Goal: Task Accomplishment & Management: Manage account settings

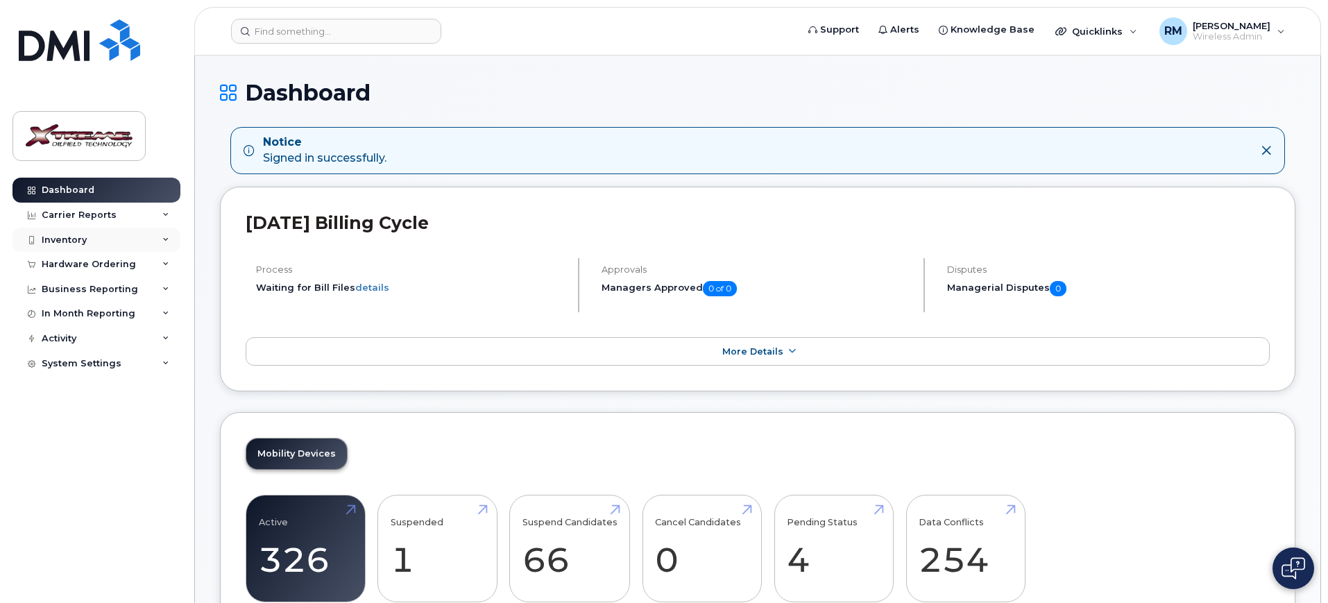
click at [76, 243] on div "Inventory" at bounding box center [64, 240] width 45 height 11
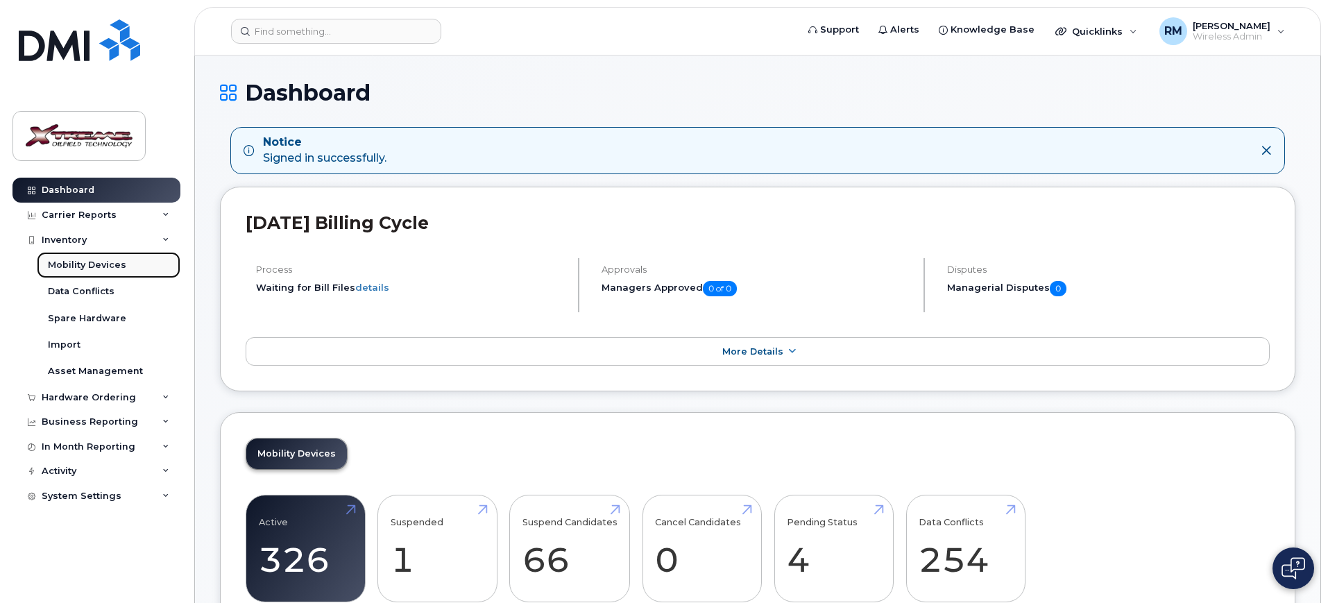
click at [92, 265] on div "Mobility Devices" at bounding box center [87, 265] width 78 height 12
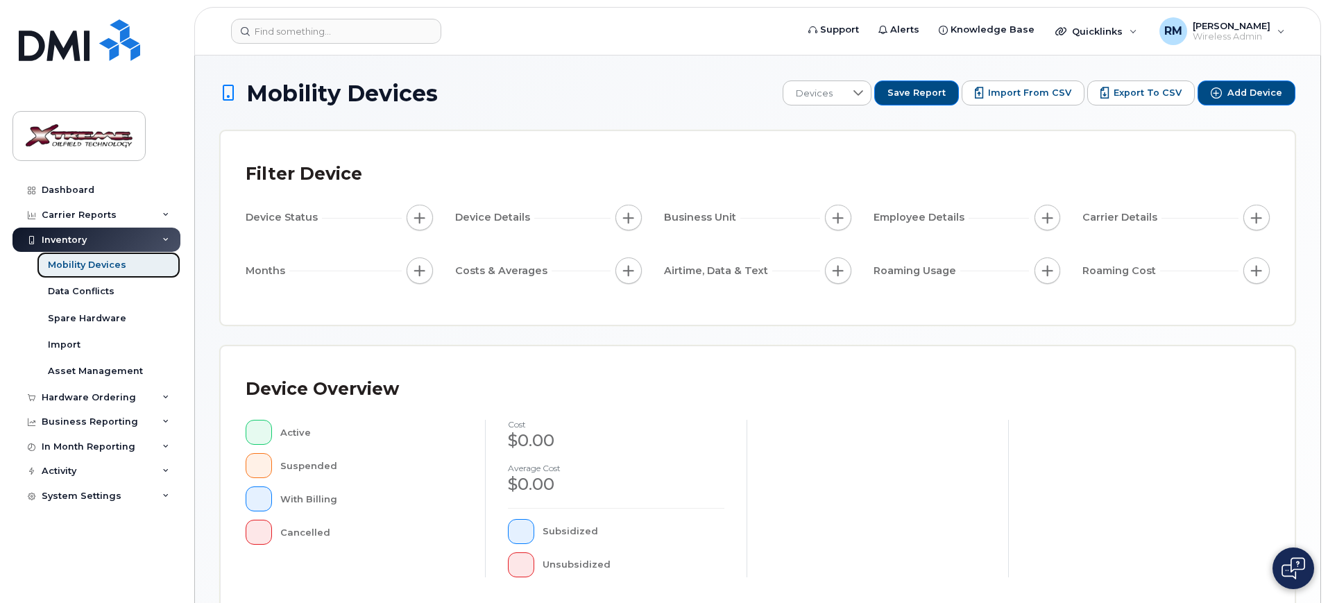
scroll to position [347, 0]
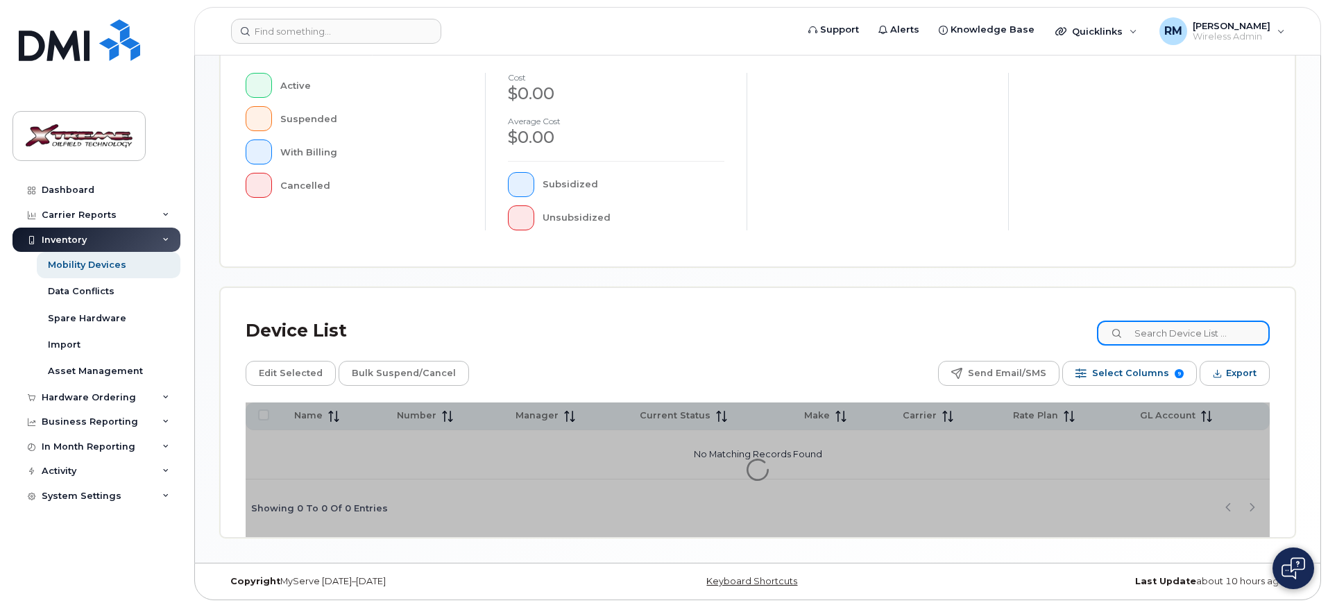
click at [1180, 339] on input at bounding box center [1183, 333] width 173 height 25
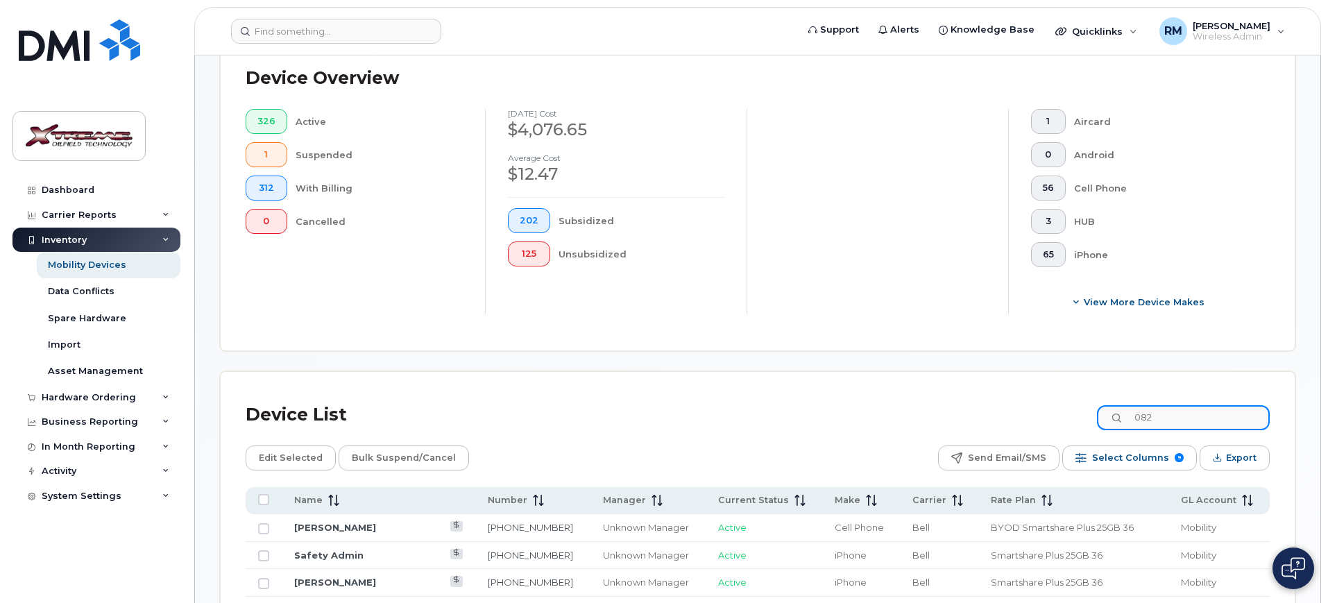
scroll to position [371, 0]
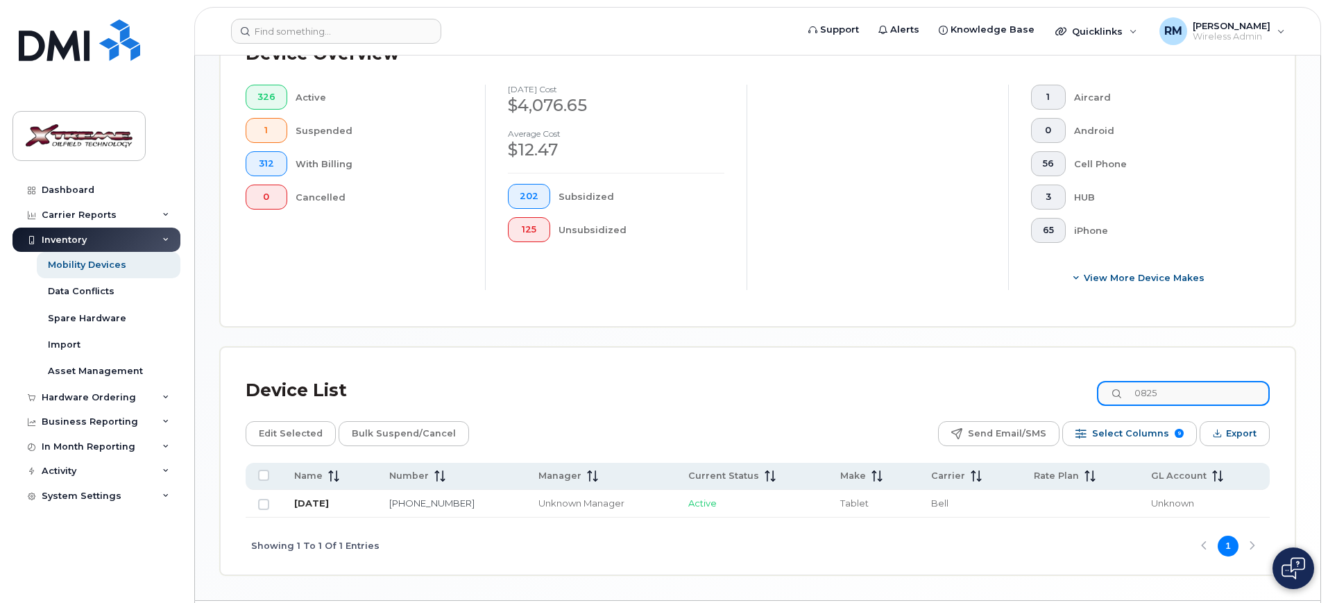
type input "0825"
click at [310, 497] on link "July 3" at bounding box center [311, 502] width 35 height 11
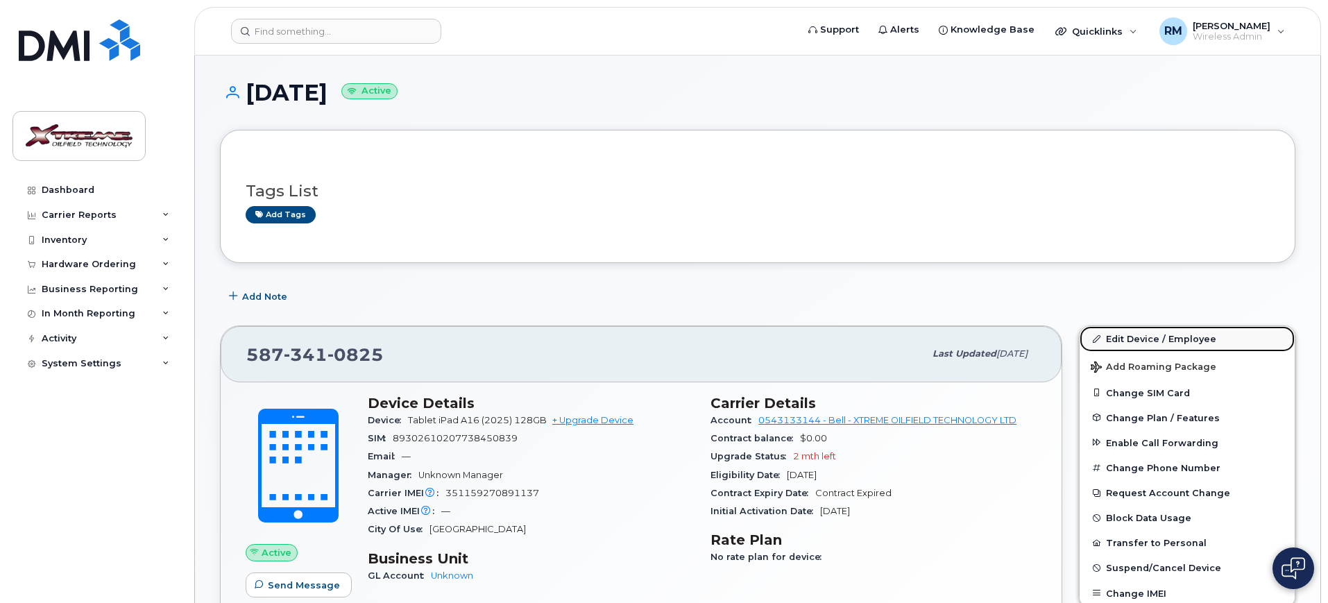
click at [1111, 341] on link "Edit Device / Employee" at bounding box center [1187, 338] width 215 height 25
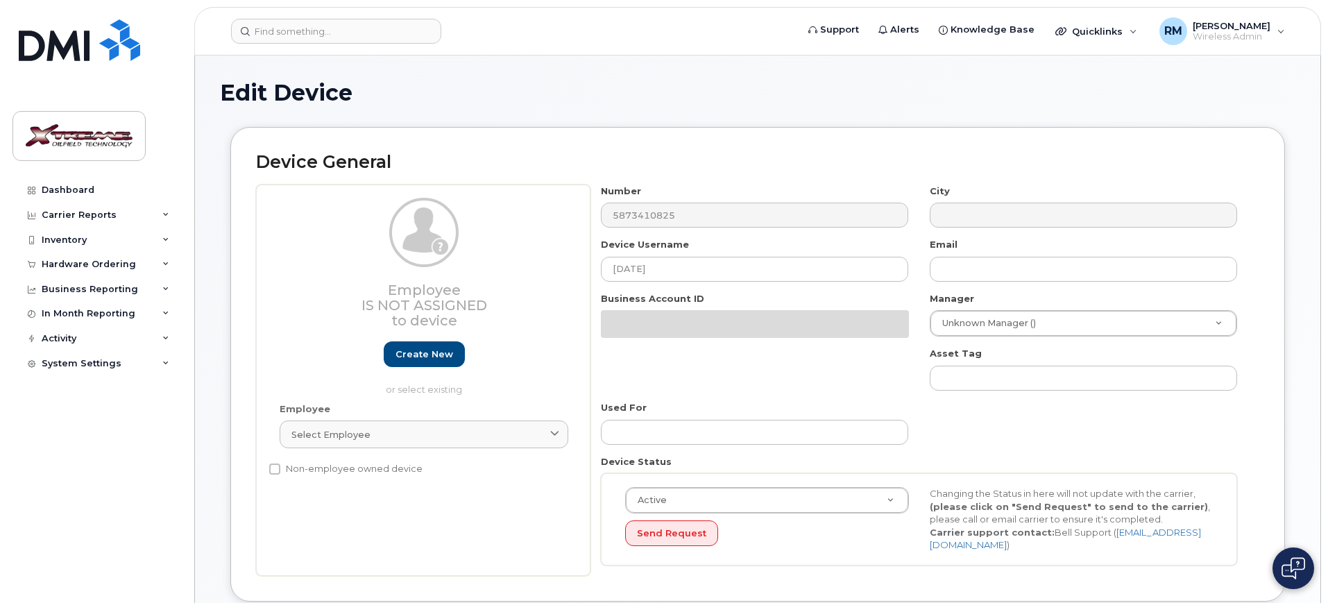
select select "4343095"
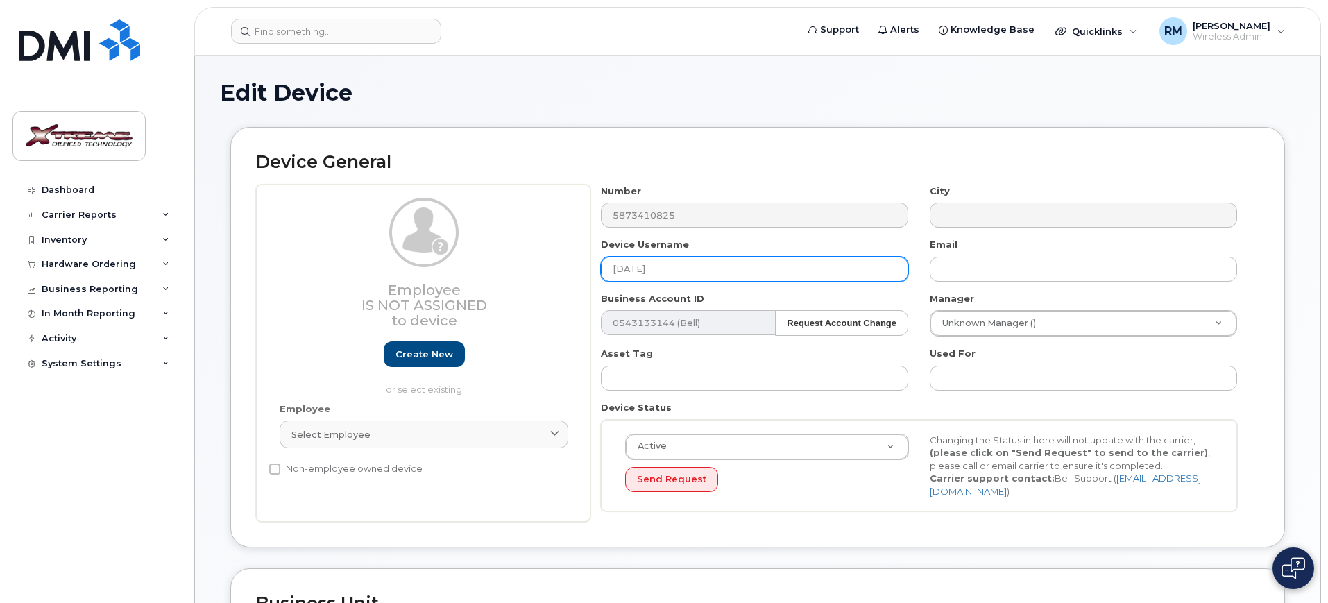
drag, startPoint x: 699, startPoint y: 277, endPoint x: 426, endPoint y: 267, distance: 273.5
click at [426, 267] on div "Employee Is not assigned to device Create new or select existing Employee Selec…" at bounding box center [757, 354] width 1003 height 338
type input "[PERSON_NAME] iPad"
type input "Saving..."
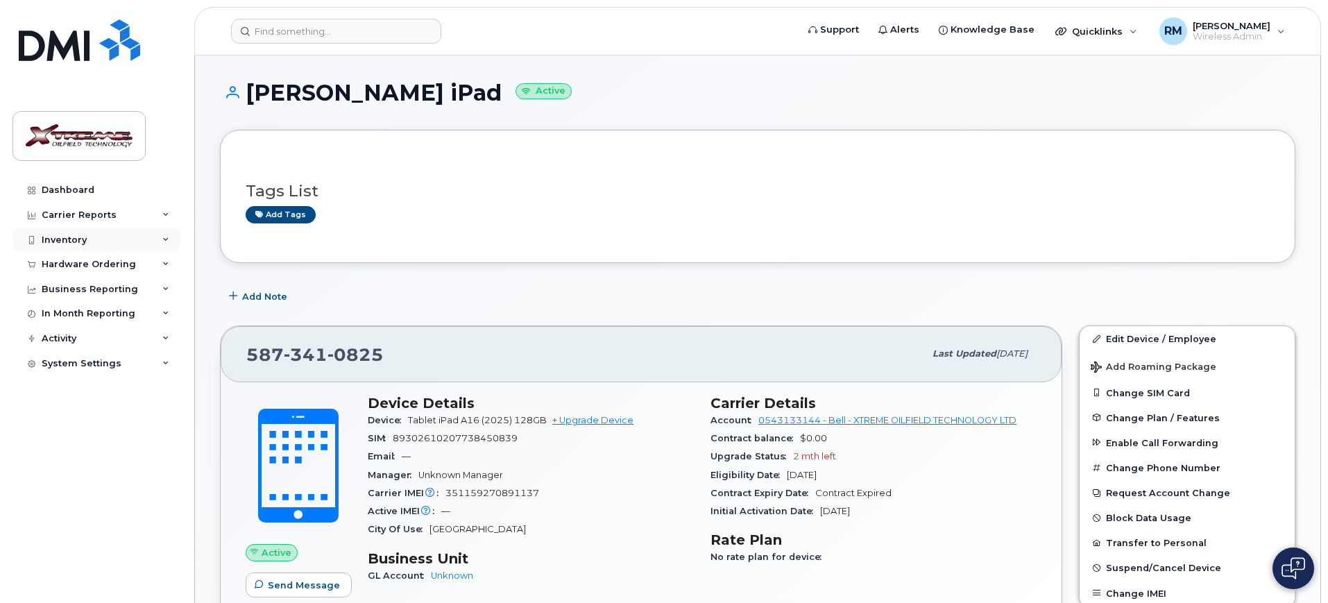
click at [80, 244] on div "Inventory" at bounding box center [64, 240] width 45 height 11
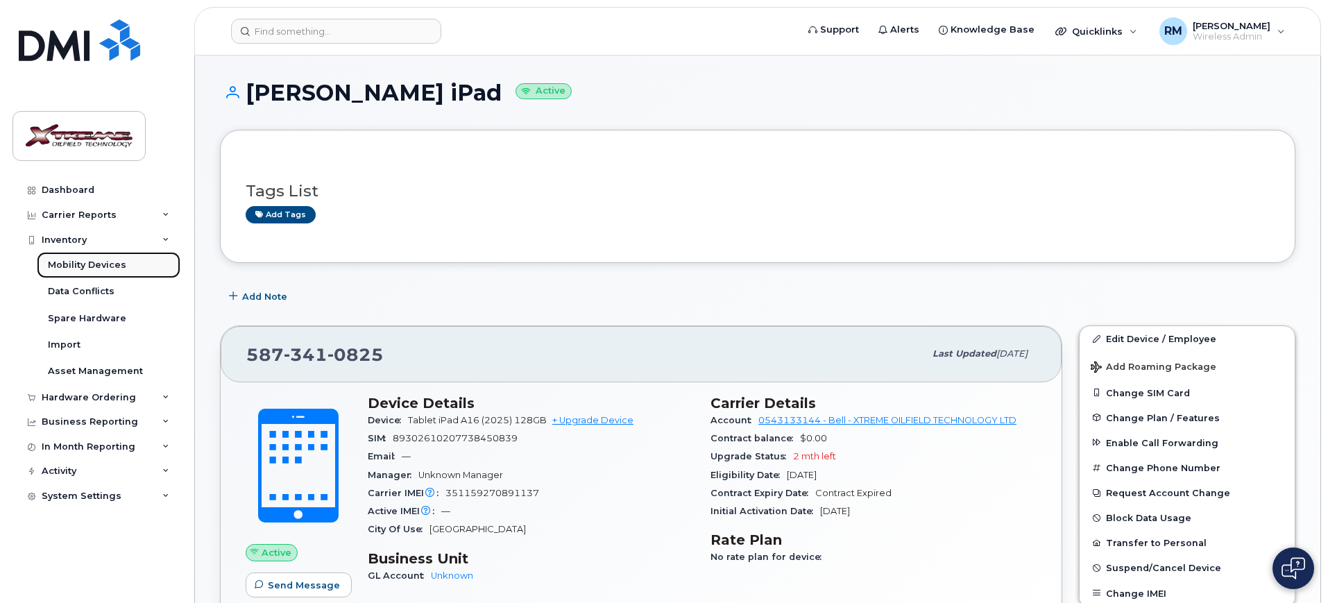
click at [88, 269] on div "Mobility Devices" at bounding box center [87, 265] width 78 height 12
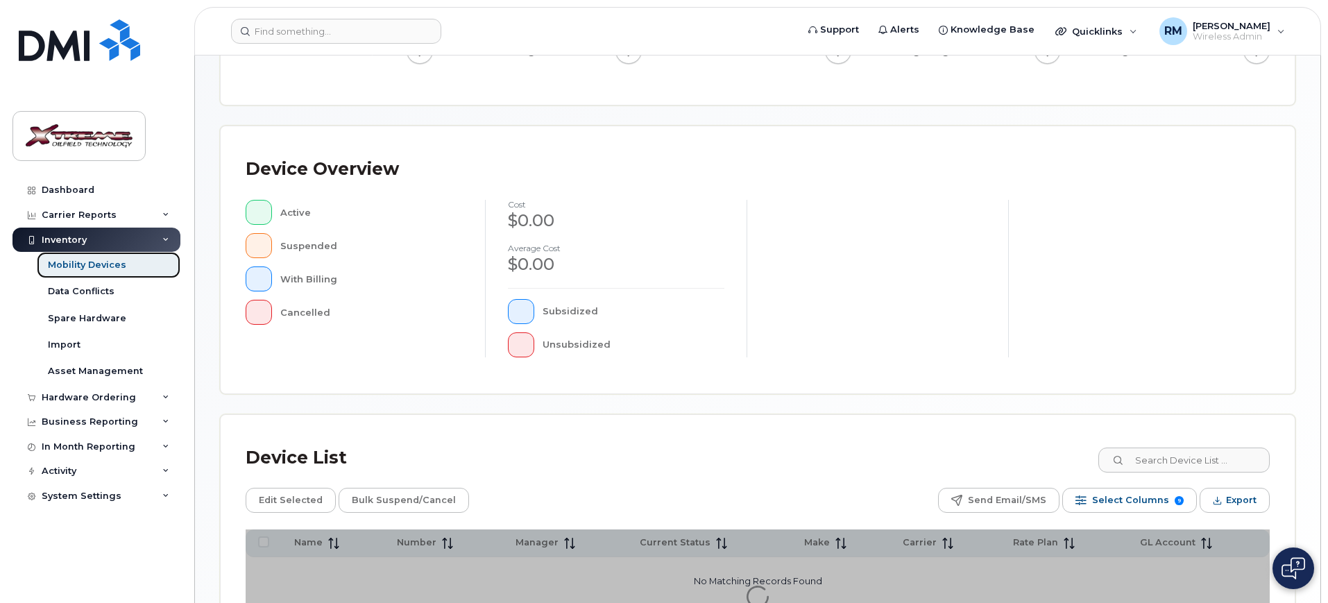
scroll to position [376, 0]
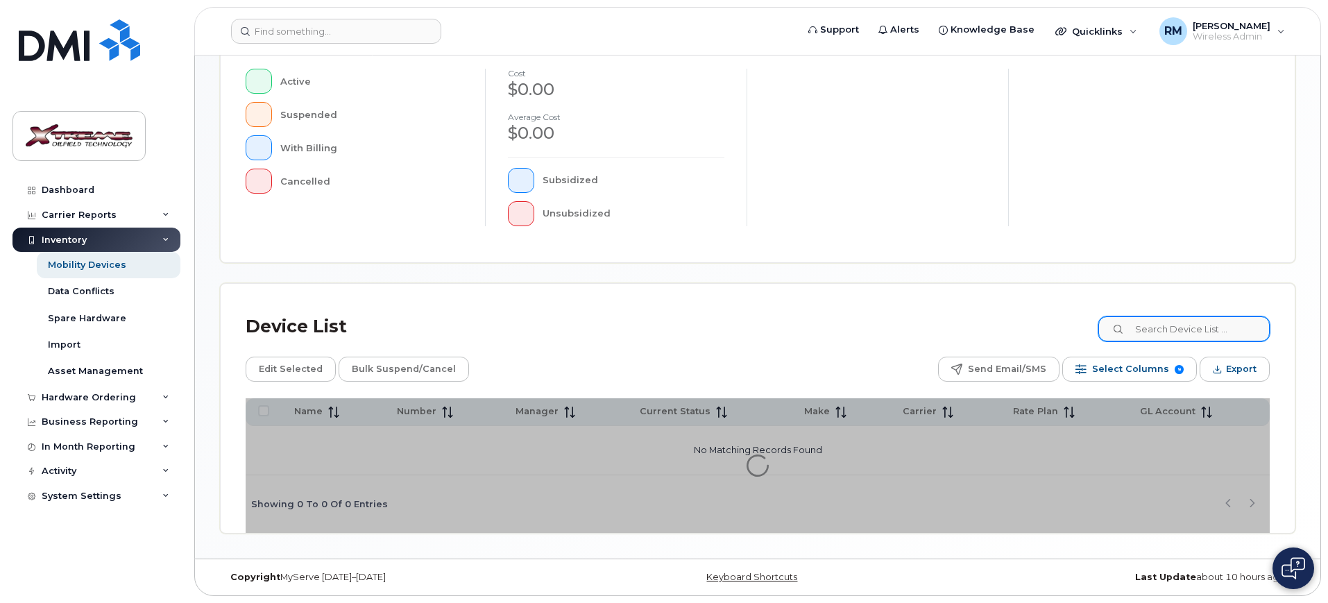
click at [1166, 321] on div "Mobility Devices Devices Save Report Import from CSV Export to CSV Add Device F…" at bounding box center [757, 118] width 1075 height 829
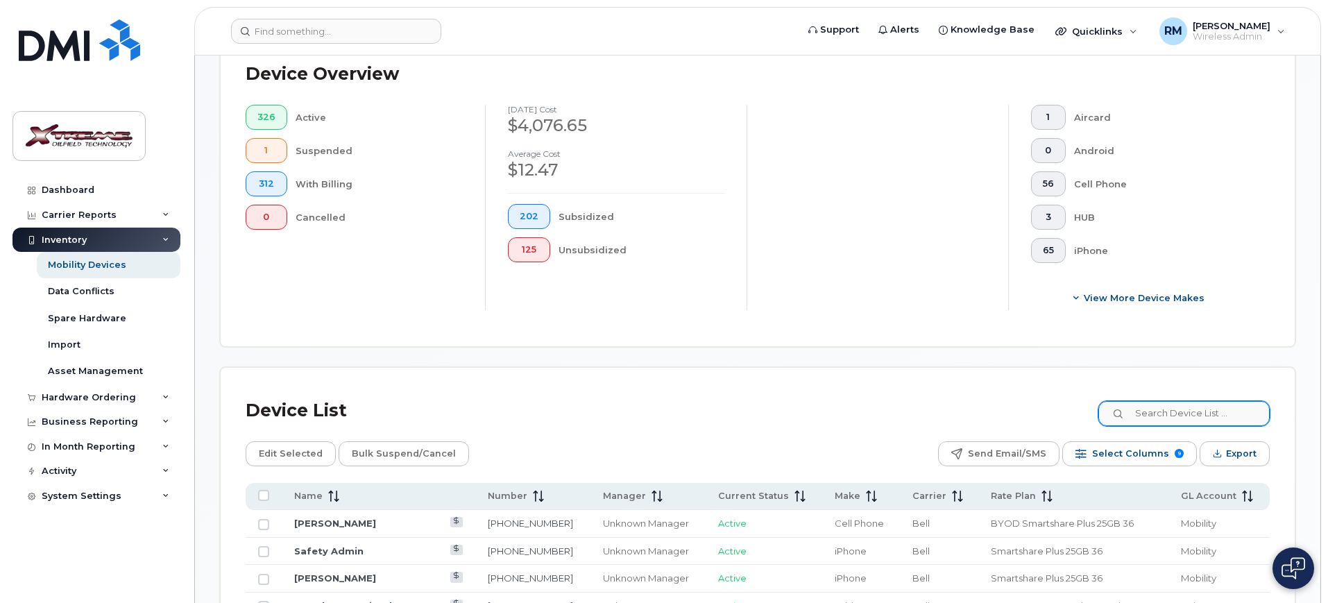
scroll to position [400, 0]
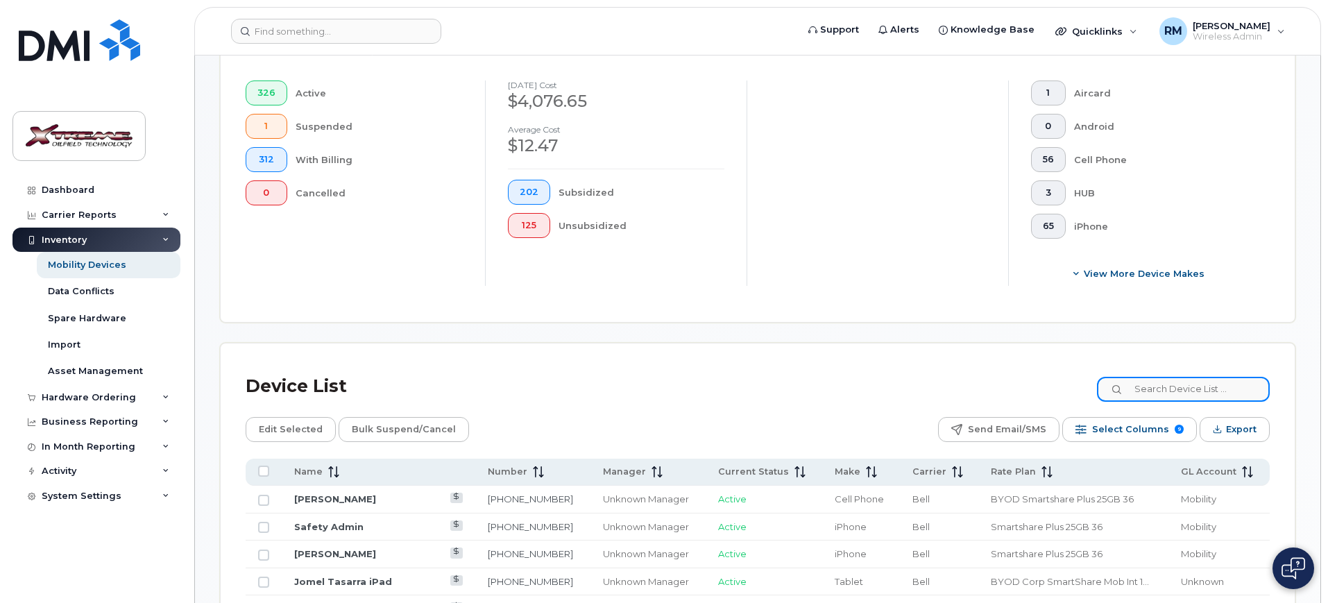
click at [1184, 378] on input at bounding box center [1183, 389] width 173 height 25
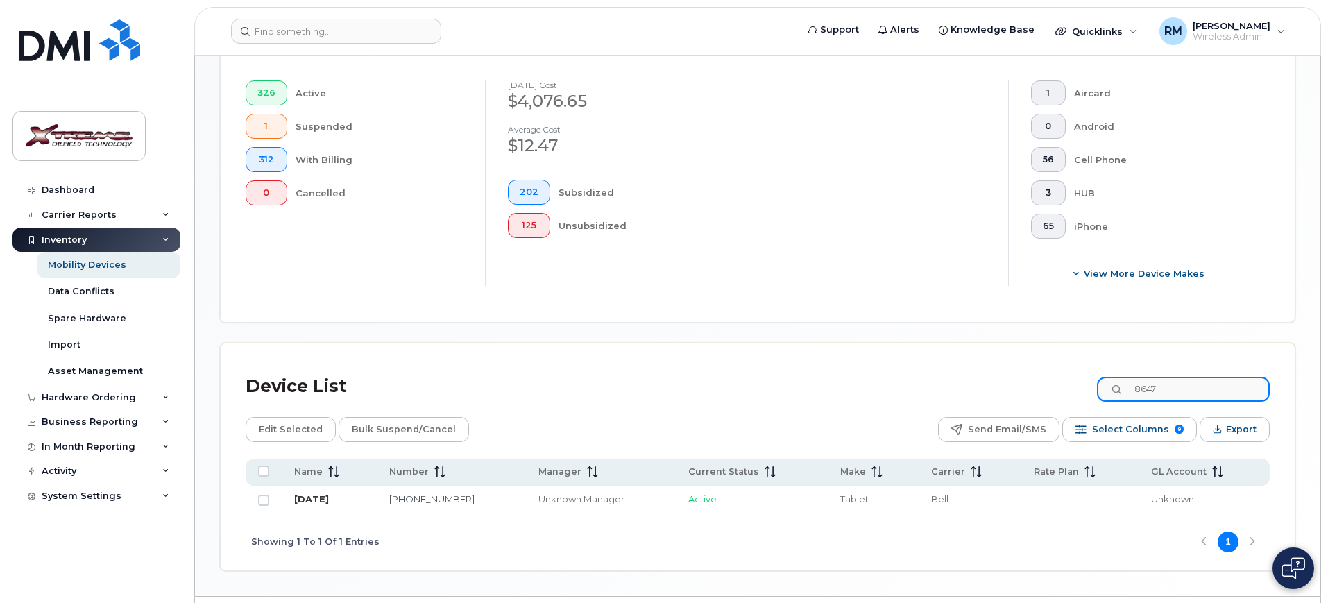
type input "8647"
click at [314, 493] on link "[DATE]" at bounding box center [311, 498] width 35 height 11
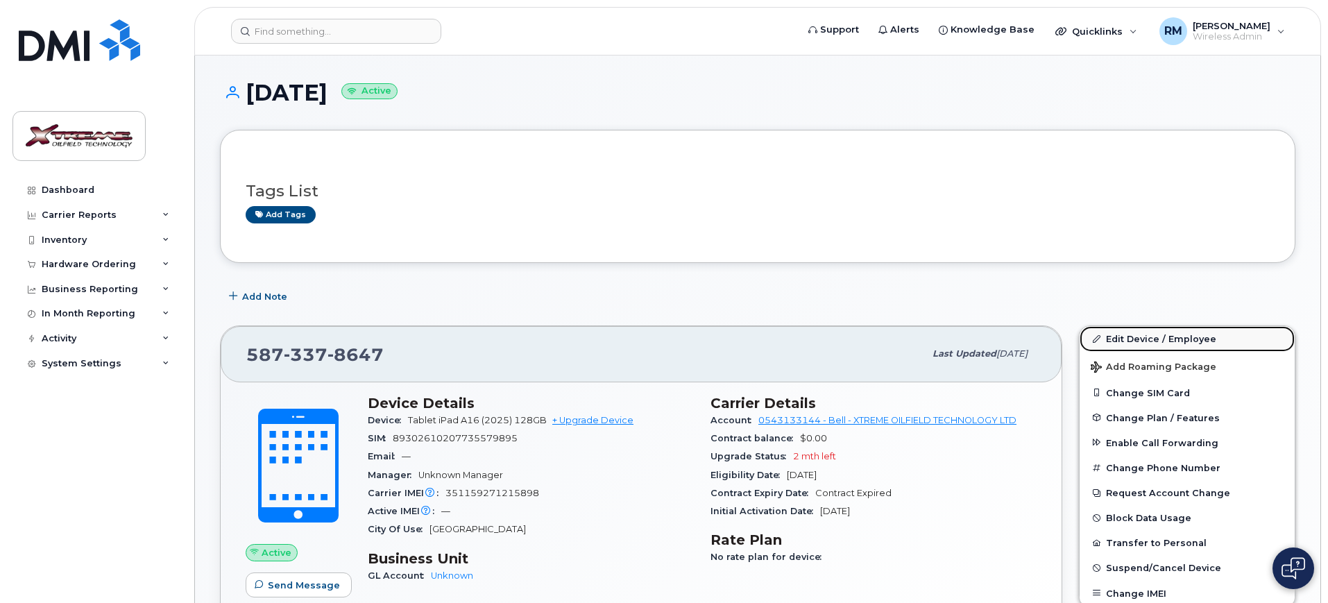
click at [1157, 340] on link "Edit Device / Employee" at bounding box center [1187, 338] width 215 height 25
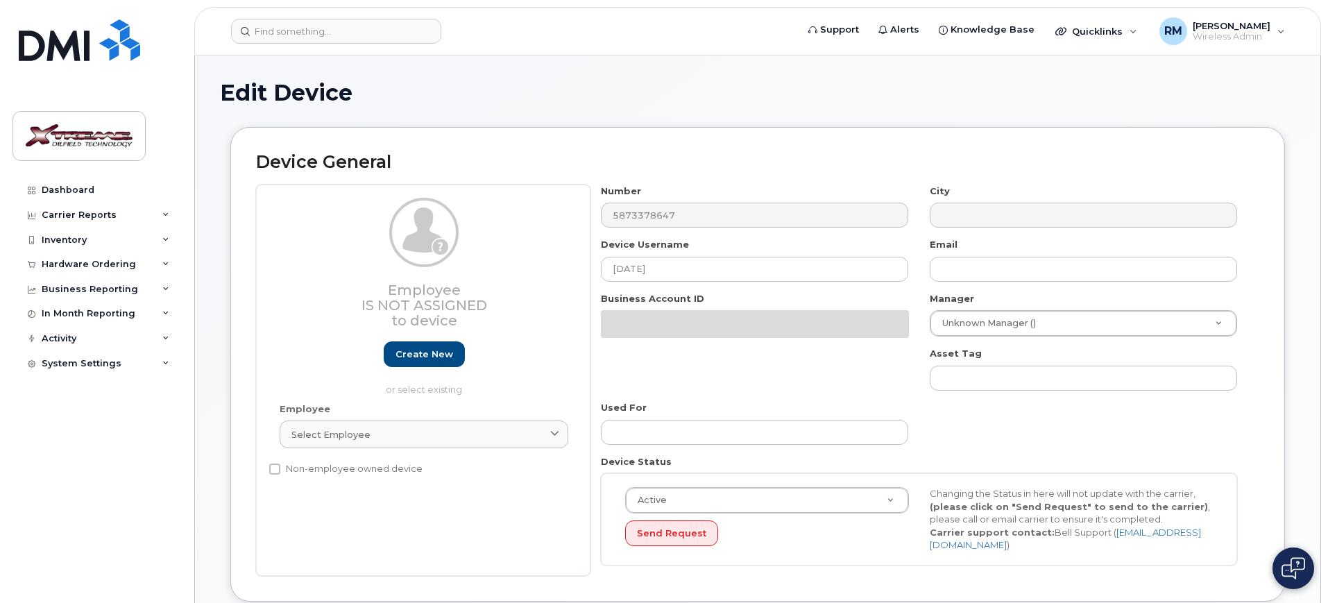
select select "4343095"
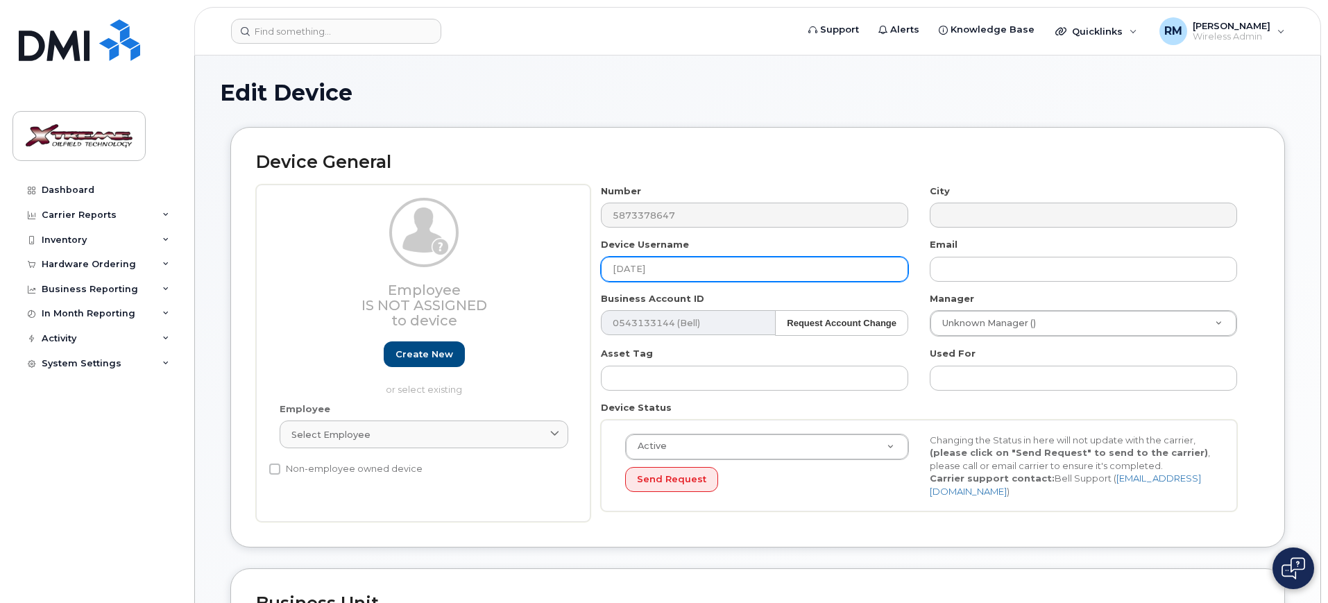
drag, startPoint x: 674, startPoint y: 273, endPoint x: 545, endPoint y: 273, distance: 128.4
click at [545, 273] on div "Employee Is not assigned to device Create new or select existing Employee Selec…" at bounding box center [757, 354] width 1003 height 338
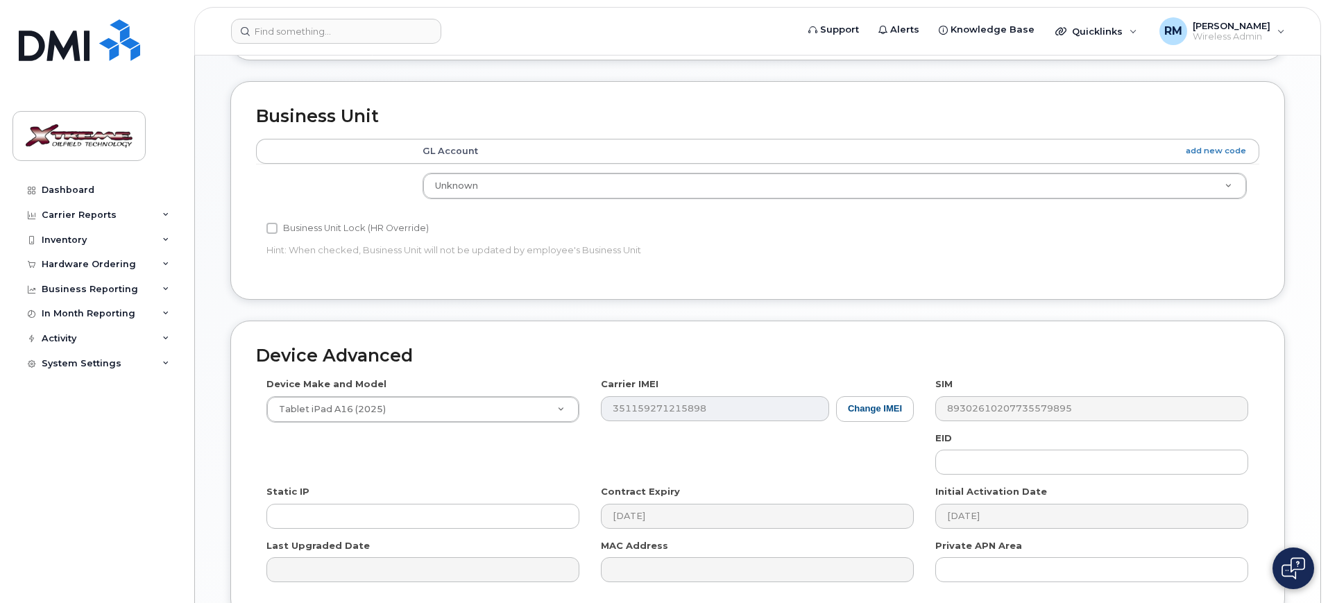
scroll to position [613, 0]
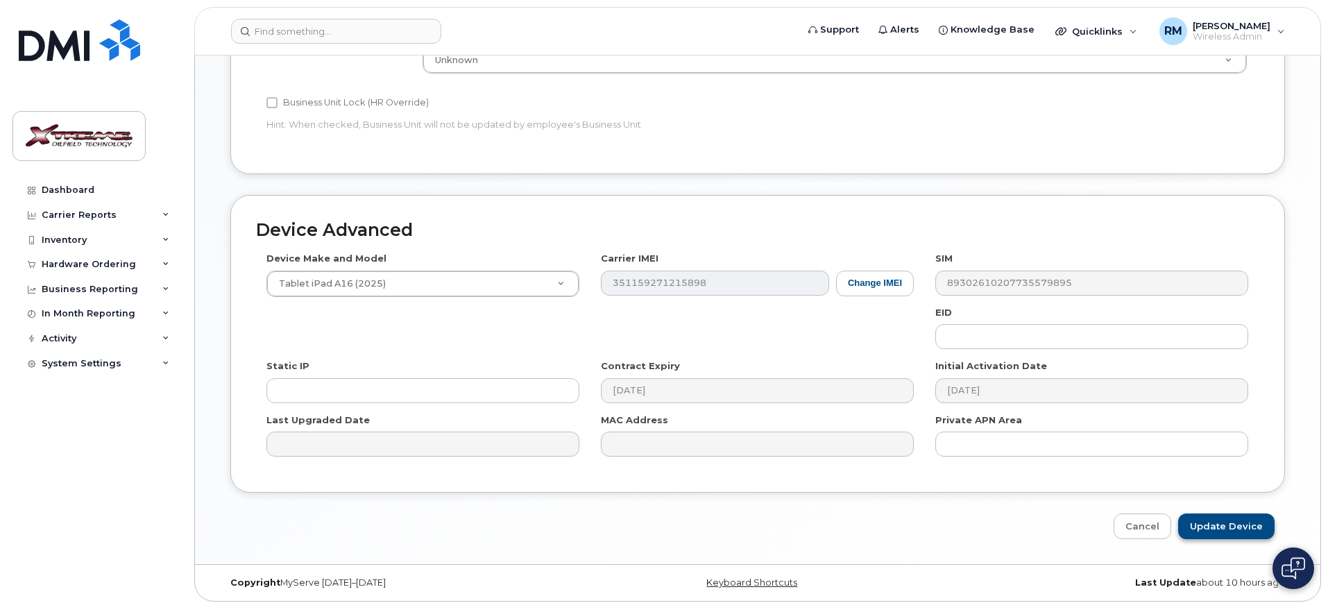
type input "Bruce Sainsbury iPad"
click at [1236, 513] on input "Update Device" at bounding box center [1226, 526] width 96 height 26
type input "Saving..."
